Goal: Navigation & Orientation: Find specific page/section

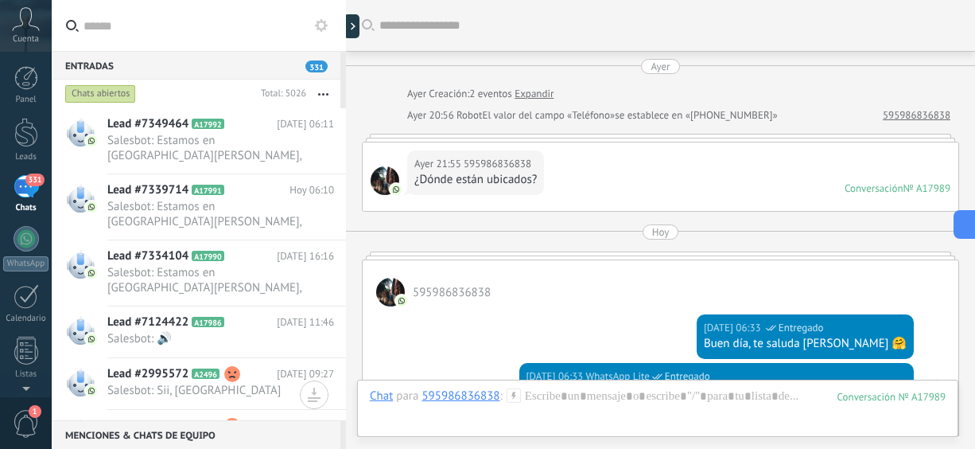
scroll to position [280, 0]
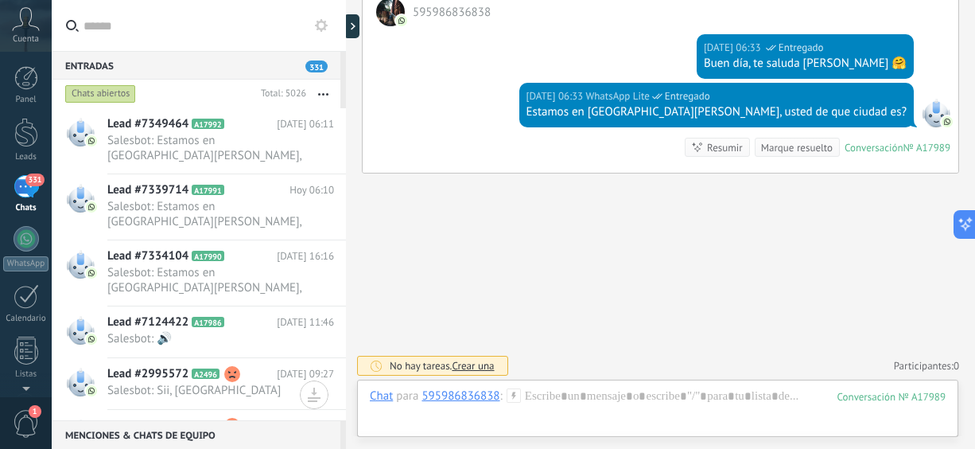
click at [321, 88] on button "button" at bounding box center [323, 94] width 34 height 29
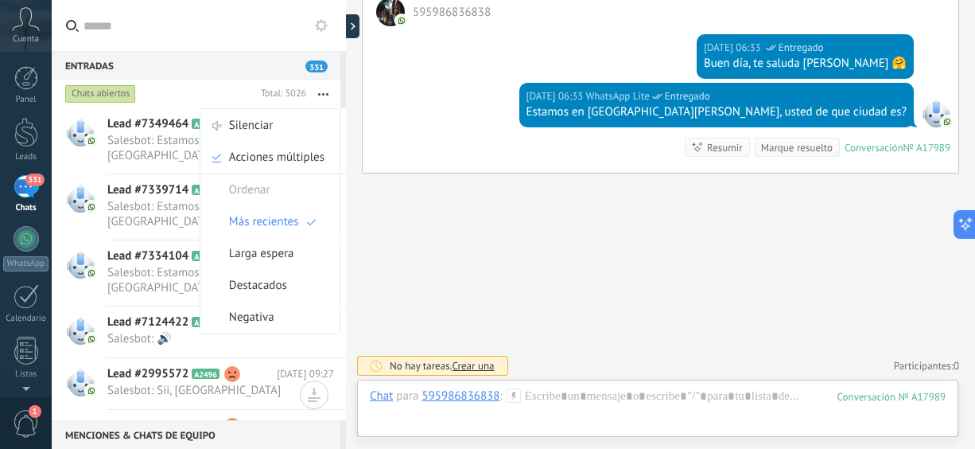
click at [322, 95] on icon "button" at bounding box center [323, 94] width 10 height 2
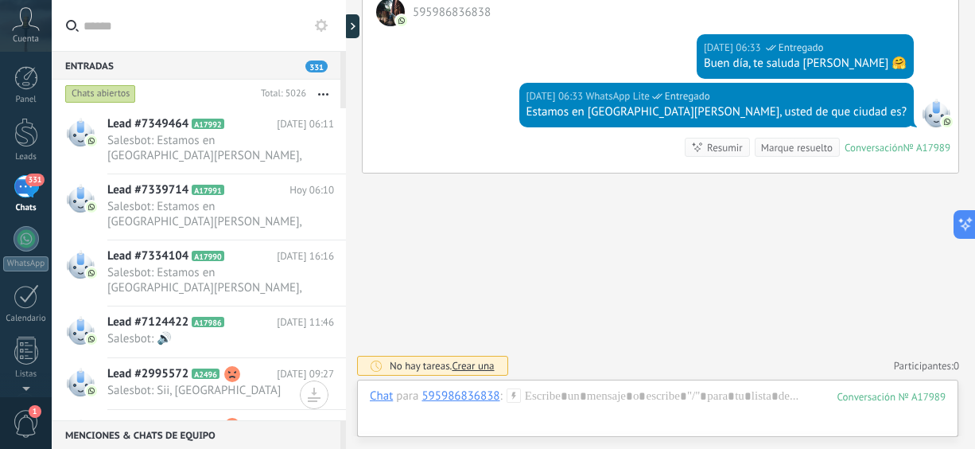
click at [322, 95] on icon "button" at bounding box center [323, 94] width 10 height 2
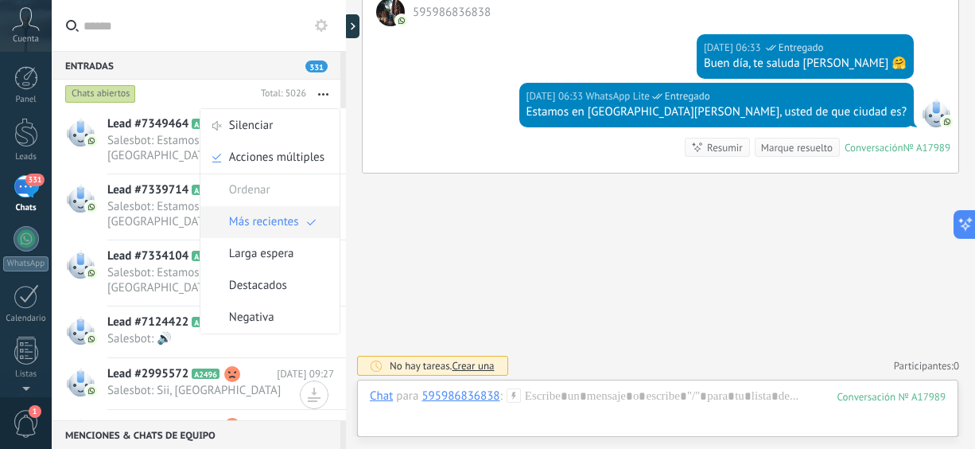
click at [265, 232] on span "Más recientes" at bounding box center [264, 222] width 70 height 32
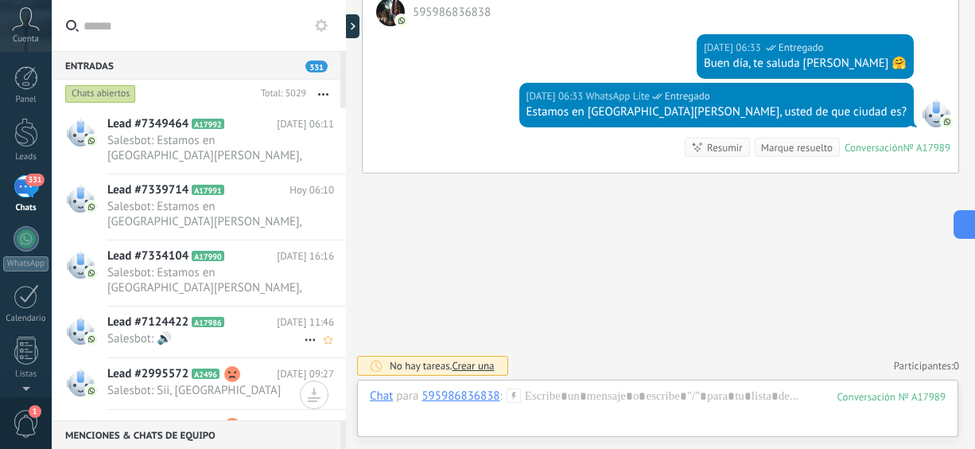
click at [224, 333] on span "Salesbot: 🔊" at bounding box center [205, 338] width 196 height 15
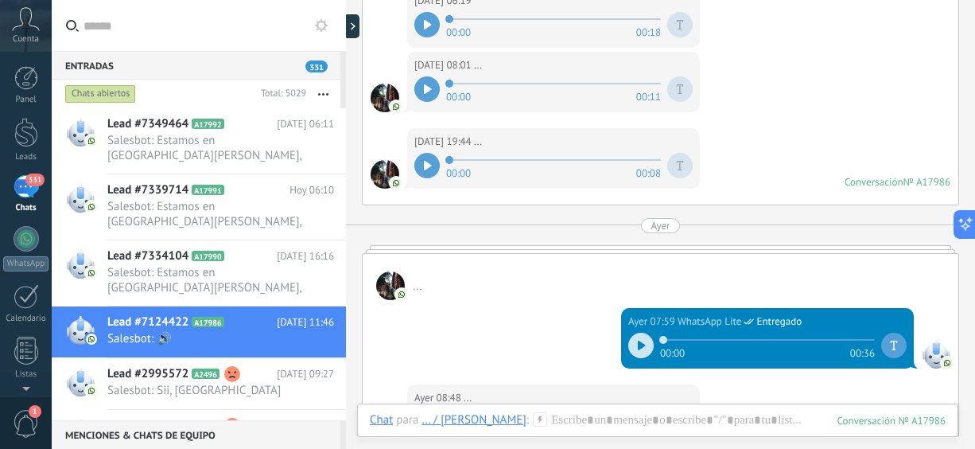
scroll to position [75, 0]
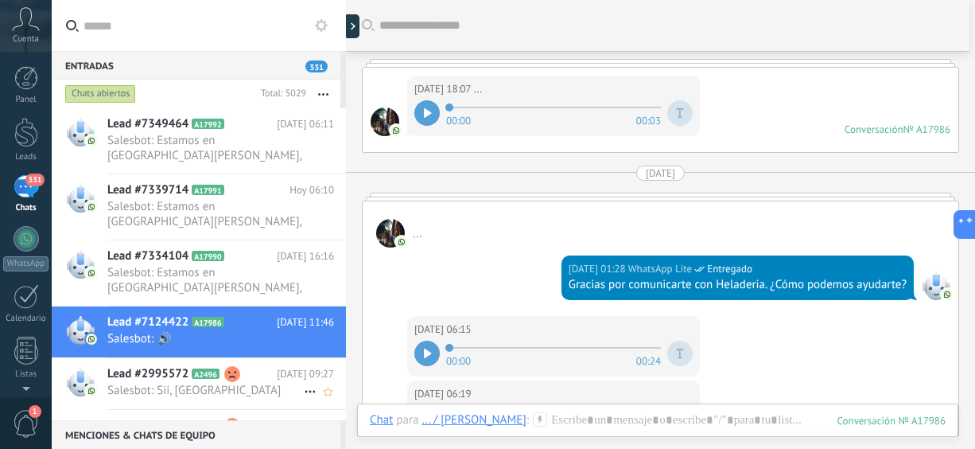
click at [153, 395] on span "Salesbot: Sii, [GEOGRAPHIC_DATA]" at bounding box center [205, 390] width 196 height 15
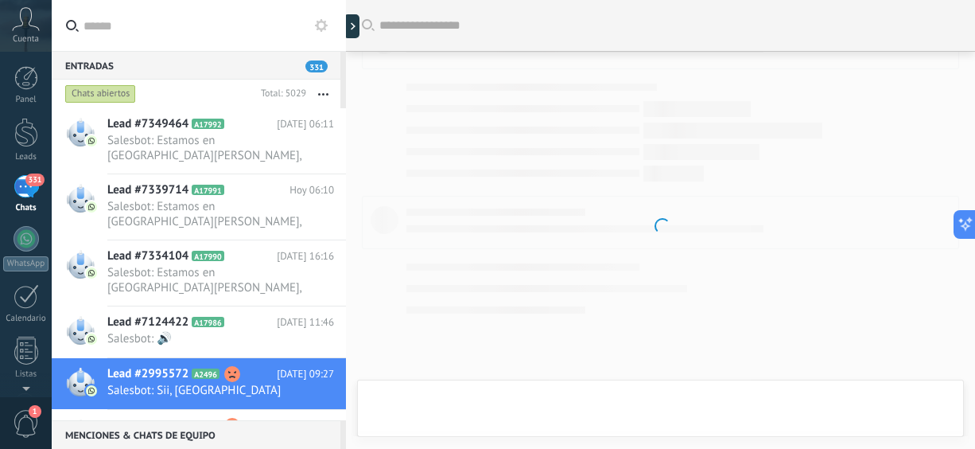
click at [20, 416] on span "1" at bounding box center [26, 424] width 27 height 28
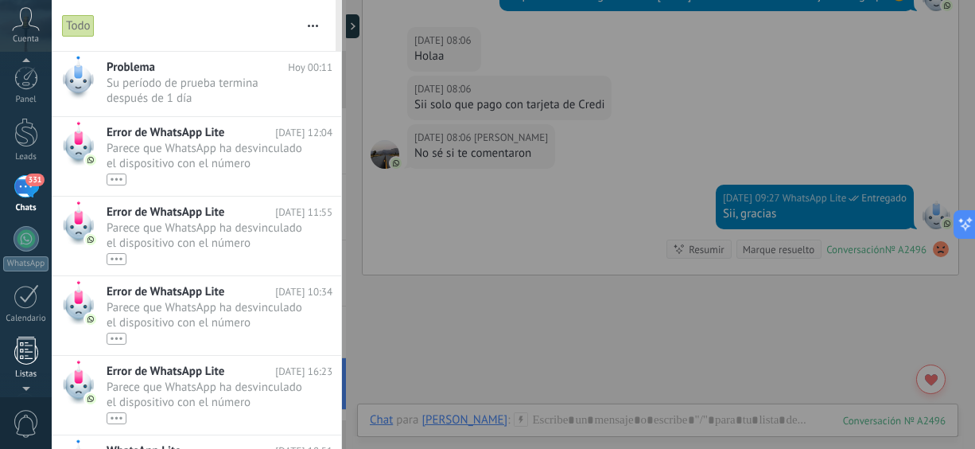
scroll to position [10, 0]
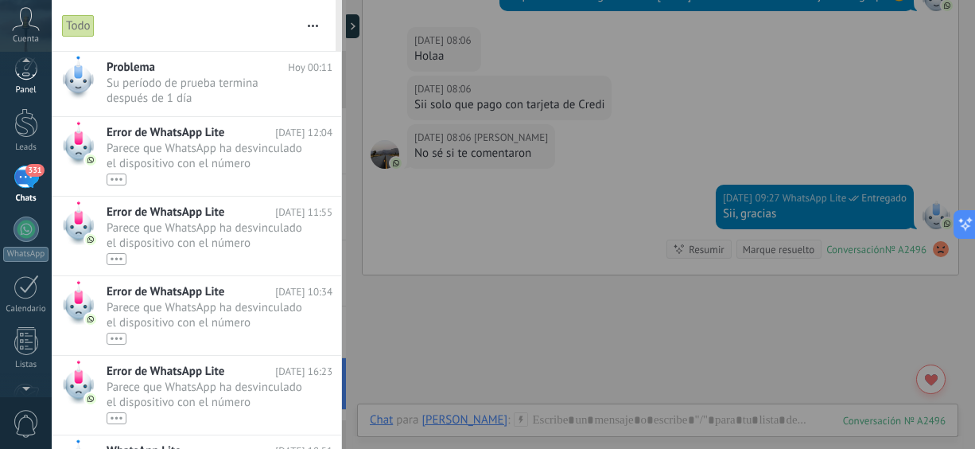
click at [31, 83] on link "Panel" at bounding box center [26, 75] width 52 height 39
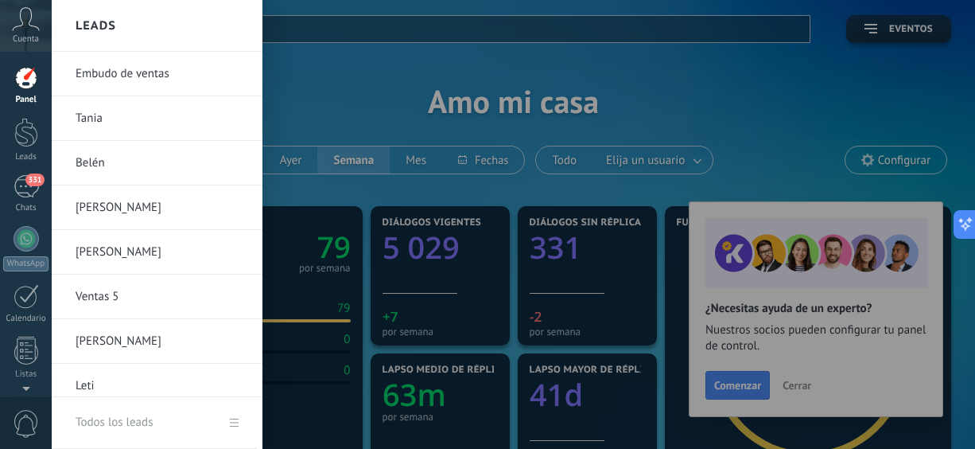
click at [156, 80] on link "Embudo de ventas" at bounding box center [161, 74] width 171 height 45
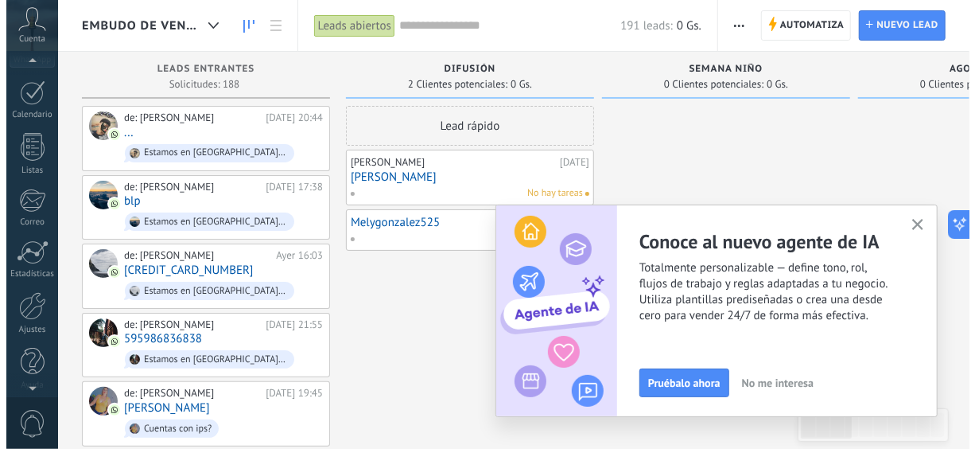
scroll to position [212, 0]
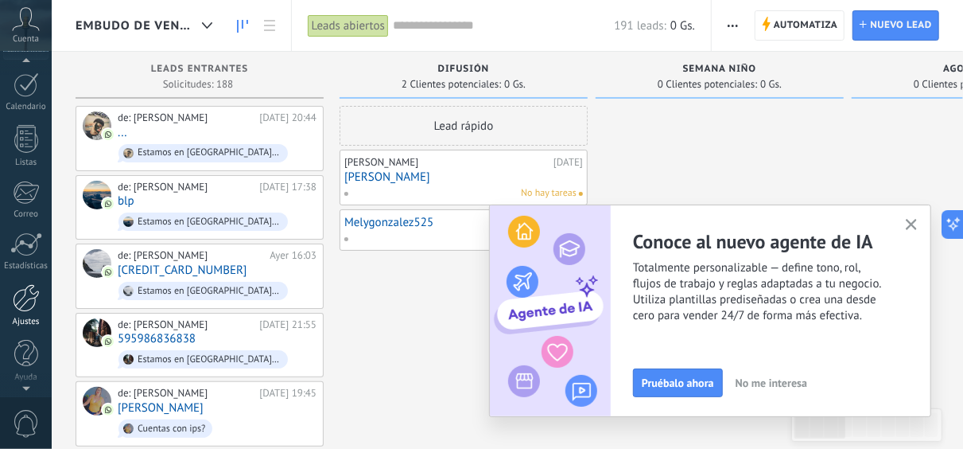
click at [25, 311] on link "Ajustes" at bounding box center [26, 305] width 52 height 43
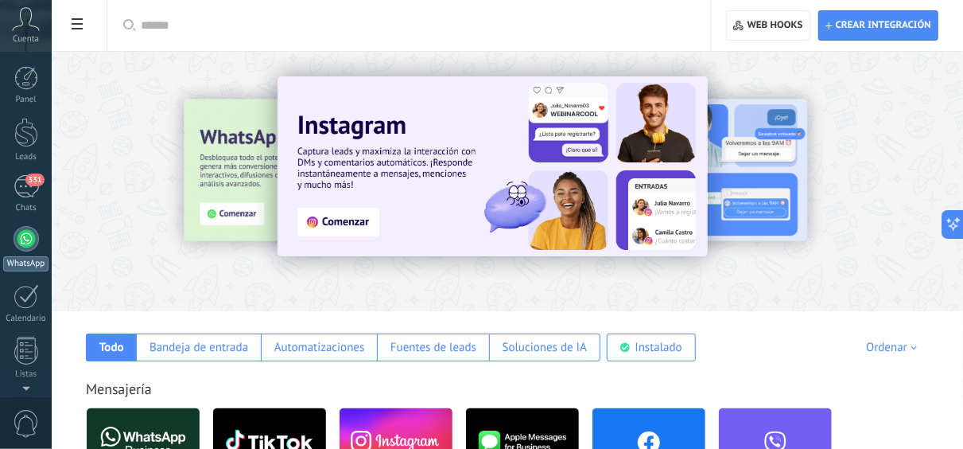
click at [26, 233] on div at bounding box center [26, 238] width 25 height 25
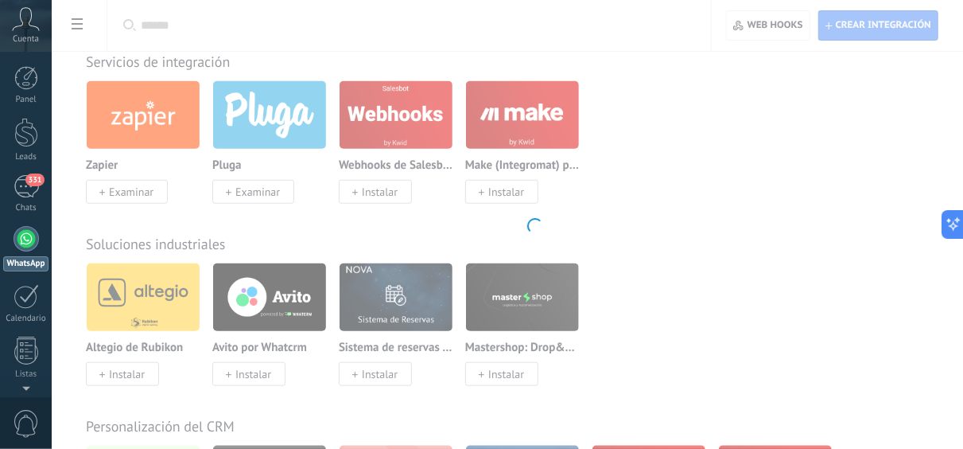
scroll to position [3926, 0]
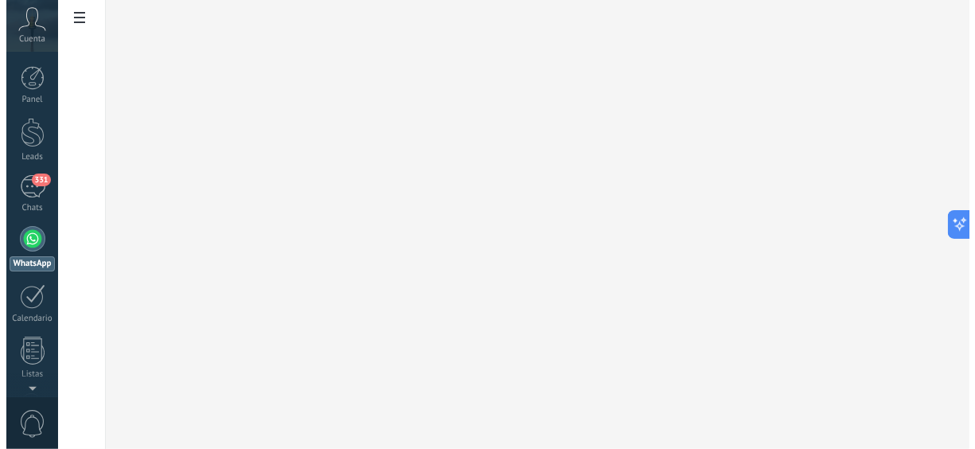
scroll to position [0, 0]
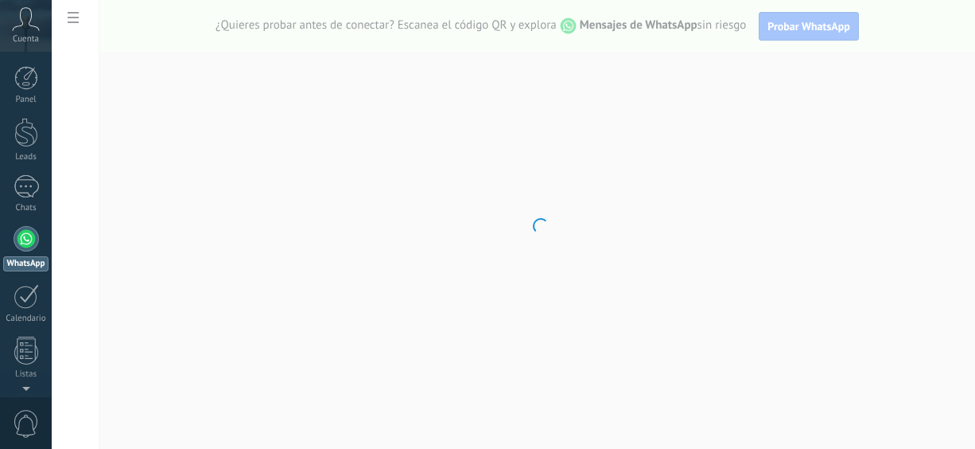
click at [972, 334] on body ".abccls-1,.abccls-2{fill-rule:evenodd}.abccls-2{fill:#fff} .abfcls-1{fill:none}…" at bounding box center [487, 224] width 975 height 449
